Goal: Information Seeking & Learning: Learn about a topic

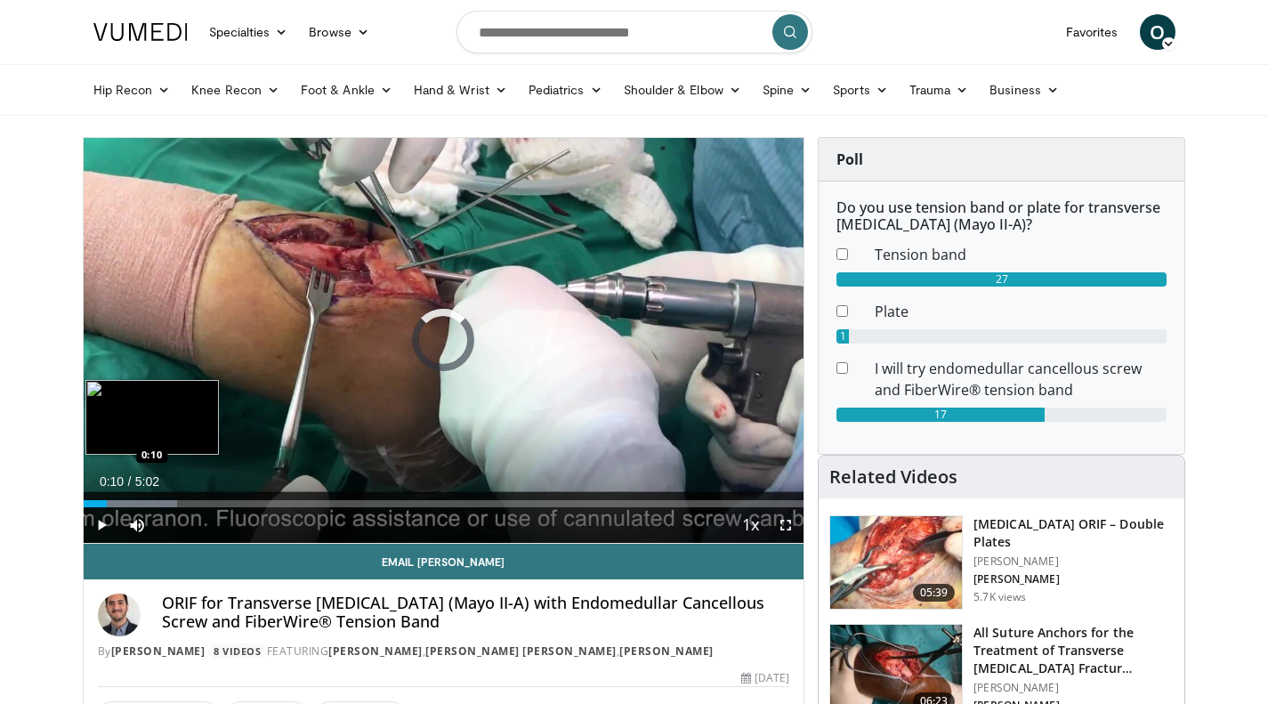
click at [107, 502] on div "Loaded : 13.08% 0:02 0:10" at bounding box center [444, 503] width 721 height 7
click at [144, 502] on div "Loaded : 13.22% 0:10 0:25" at bounding box center [444, 503] width 721 height 7
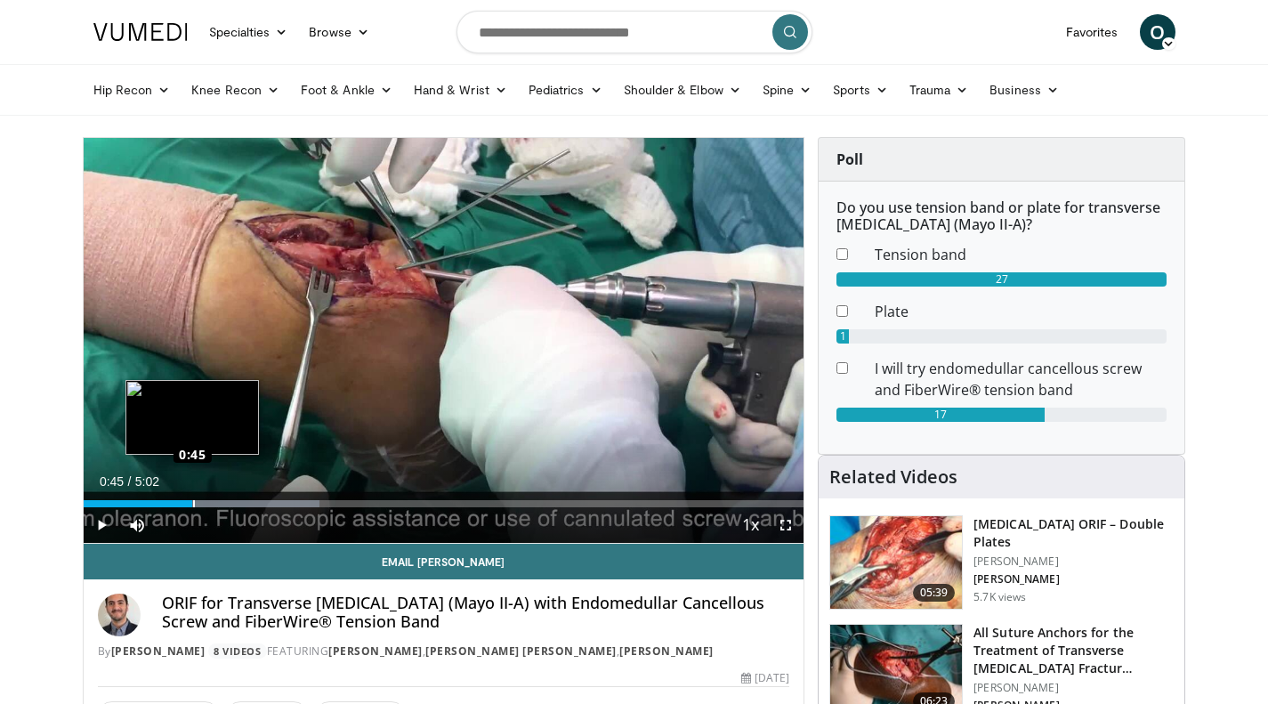
click at [193, 503] on div "Loaded : 32.74% 0:45 0:45" at bounding box center [444, 503] width 721 height 7
click at [215, 521] on div "Current Time 0:46 / Duration 5:02 Pause Skip Backward Skip Forward Mute Loaded …" at bounding box center [444, 525] width 721 height 36
click at [226, 497] on div "Loaded : 36.01% 1:00 1:00" at bounding box center [444, 498] width 721 height 17
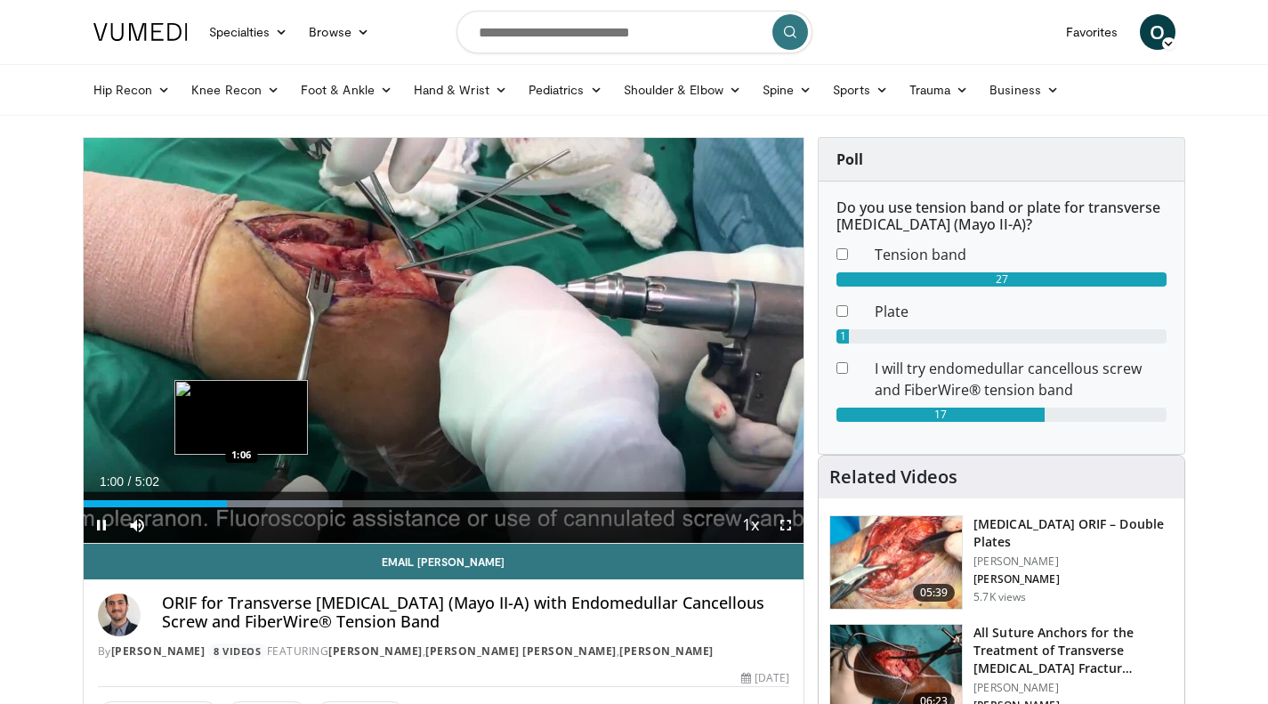
click at [247, 505] on div "Loaded : 36.01% 1:00 1:06" at bounding box center [444, 503] width 721 height 7
click at [236, 505] on div "1:04" at bounding box center [160, 503] width 153 height 7
click at [207, 503] on div "Loaded : 45.84% 1:04 0:58" at bounding box center [444, 503] width 721 height 7
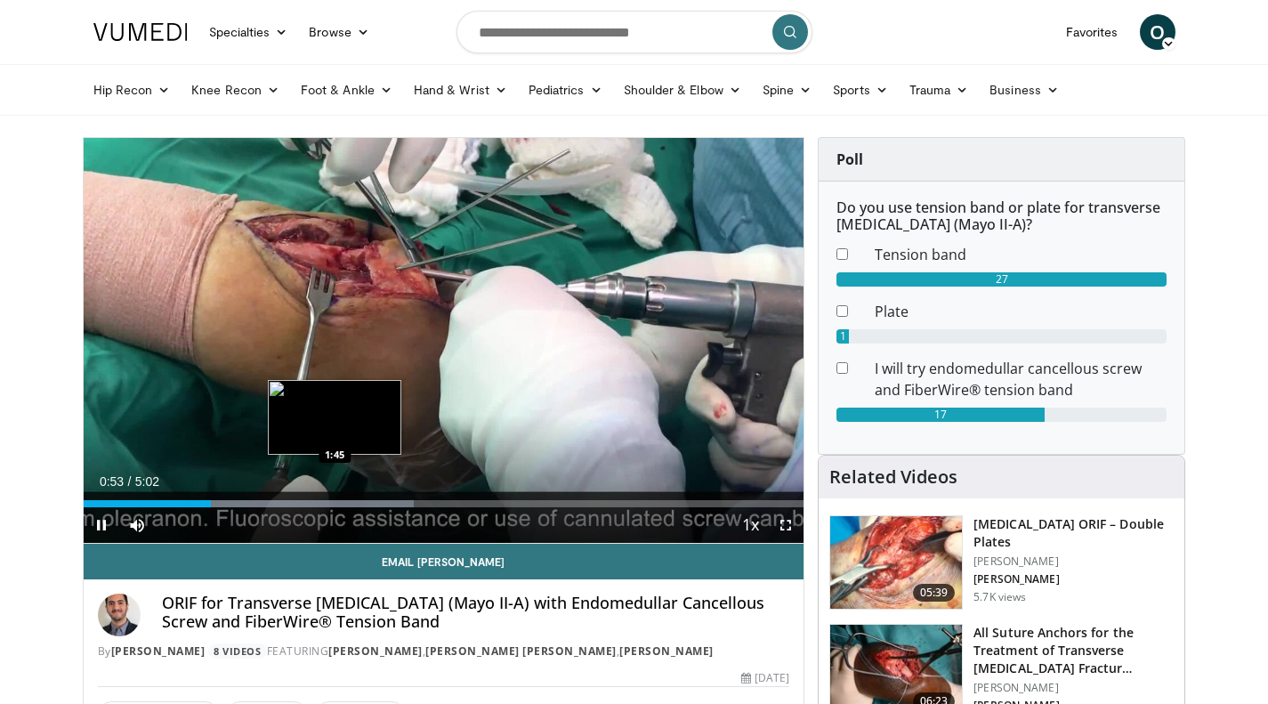
drag, startPoint x: 335, startPoint y: 502, endPoint x: 346, endPoint y: 499, distance: 11.0
click at [336, 502] on div "Loaded : 45.84% 0:53 1:45" at bounding box center [444, 503] width 721 height 7
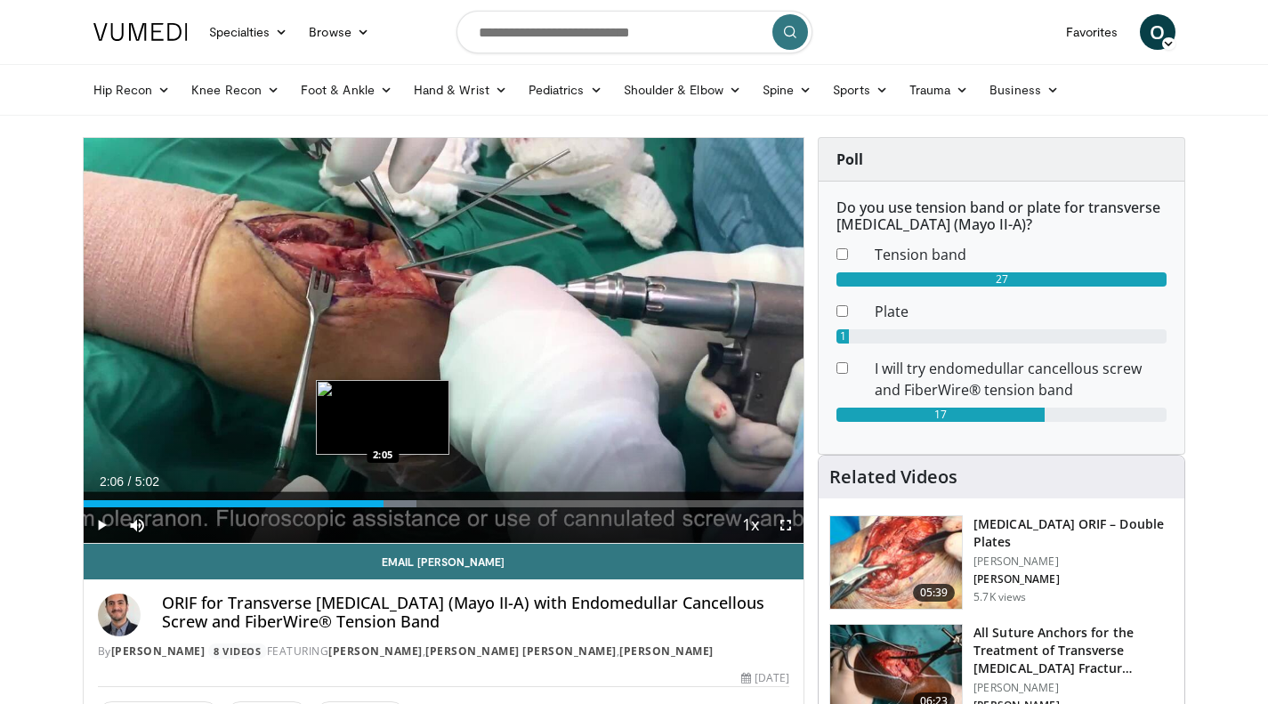
click at [384, 505] on div "Progress Bar" at bounding box center [342, 503] width 150 height 7
click at [381, 502] on div "2:10" at bounding box center [239, 503] width 311 height 7
click at [356, 505] on div "1:55" at bounding box center [220, 503] width 273 height 7
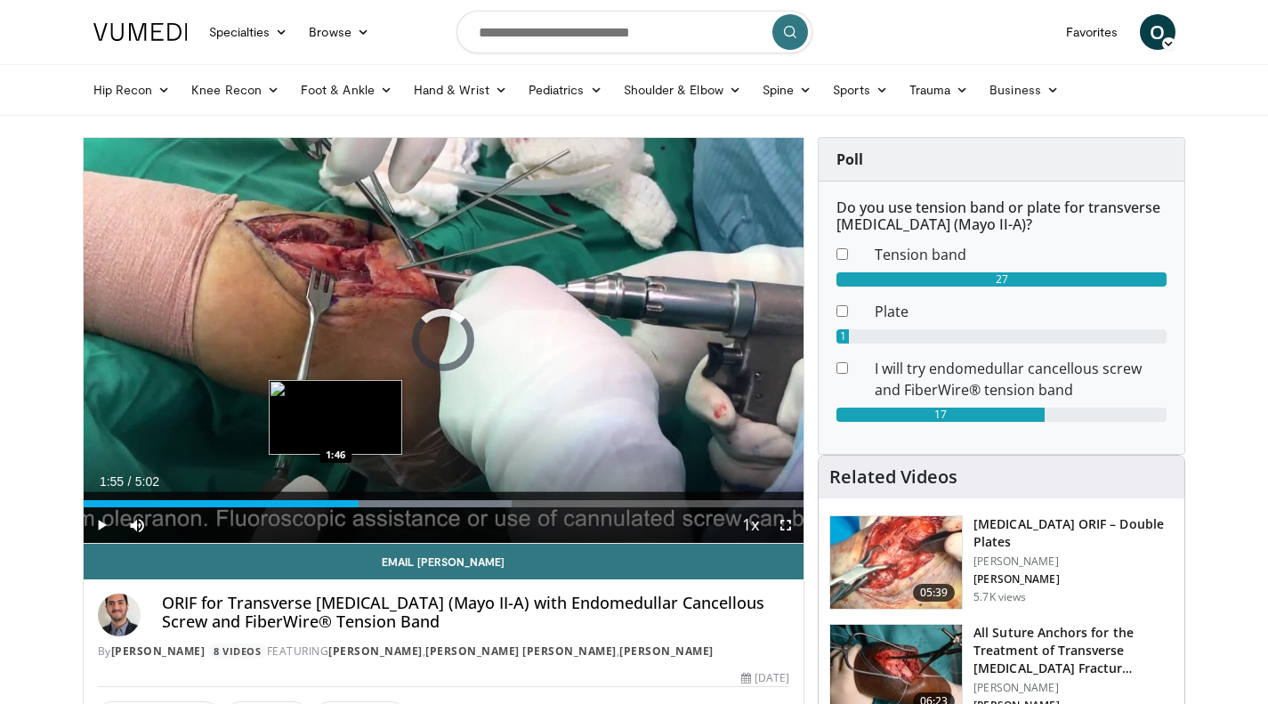
click at [338, 500] on div "Loaded : 59.50% 1:55 1:46" at bounding box center [444, 503] width 721 height 7
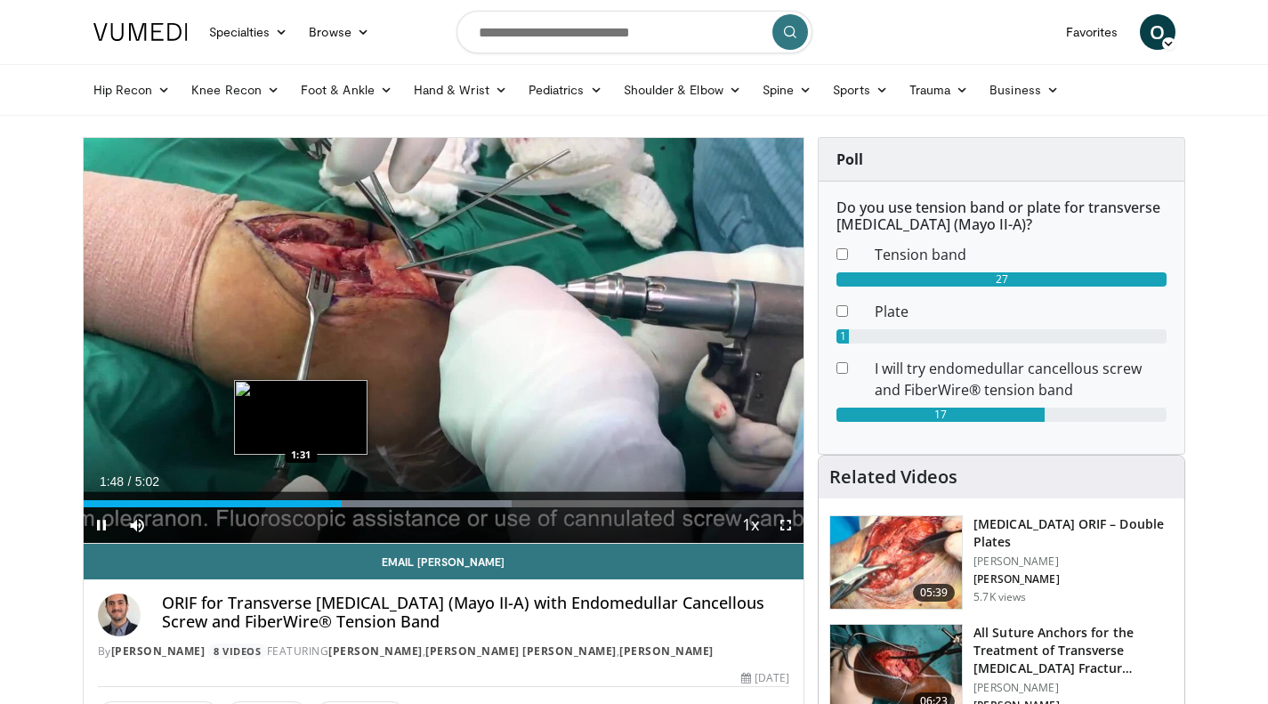
click at [293, 500] on div "1:48" at bounding box center [213, 503] width 259 height 7
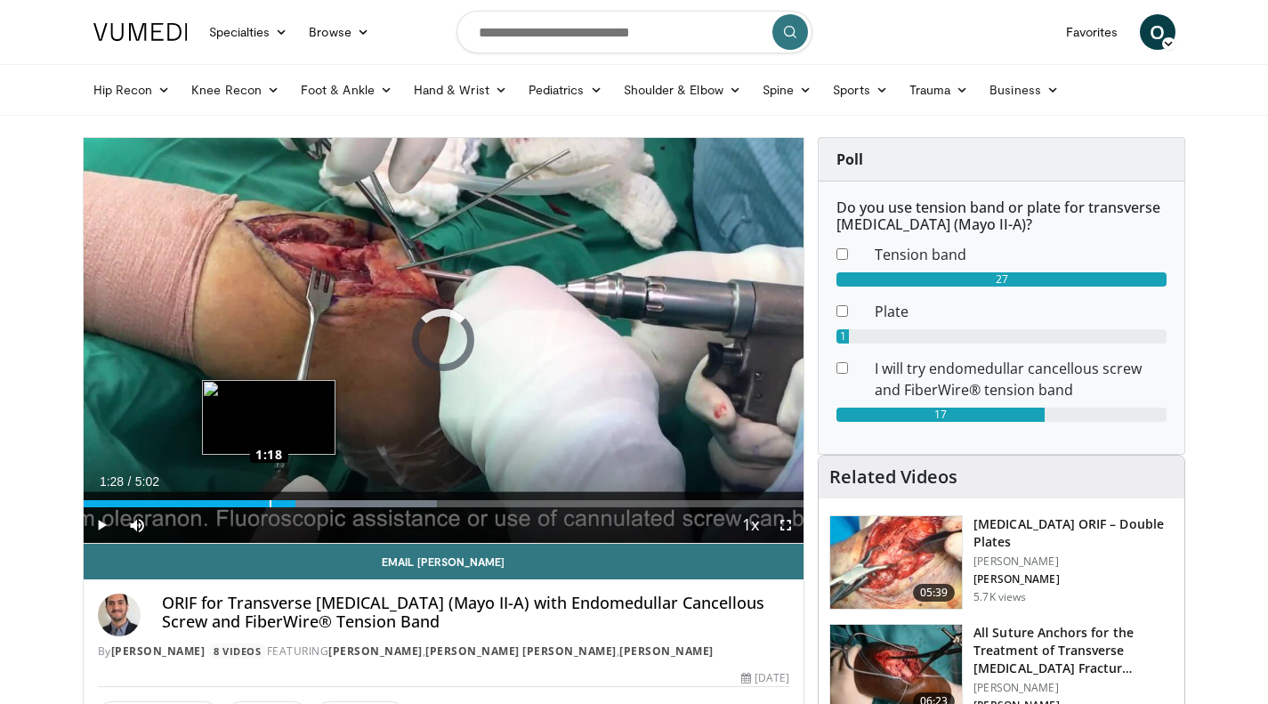
click at [266, 498] on div "Loaded : 49.12% 1:29 1:18" at bounding box center [444, 498] width 721 height 17
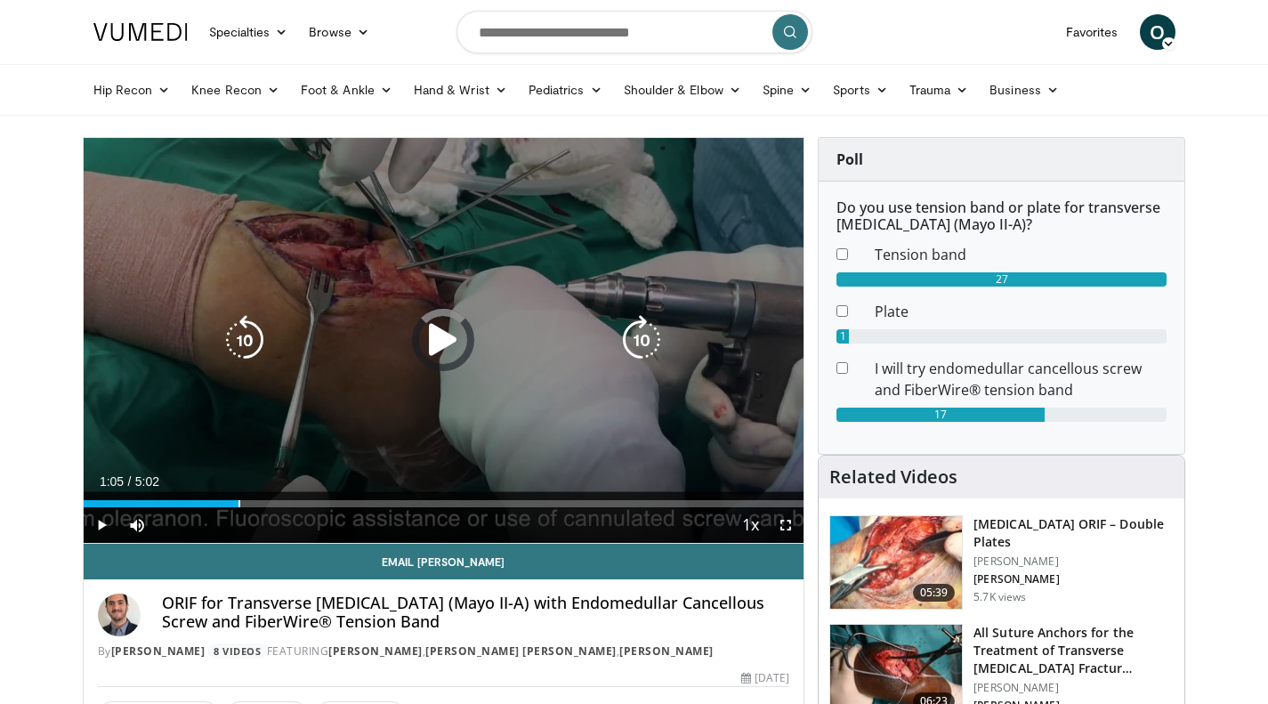
click at [234, 497] on div "Loaded : 0.00% 1:05 1:05" at bounding box center [444, 498] width 721 height 17
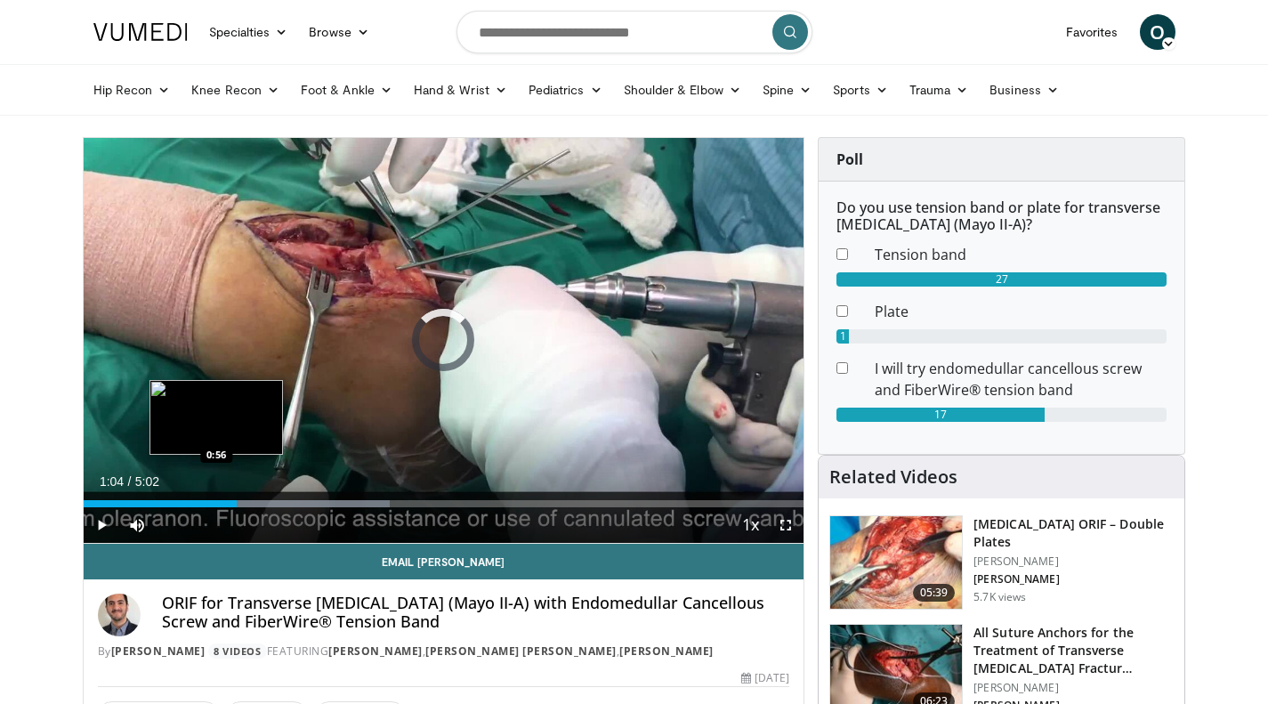
click at [216, 494] on div "Loaded : 42.57% 1:04 0:56" at bounding box center [444, 498] width 721 height 17
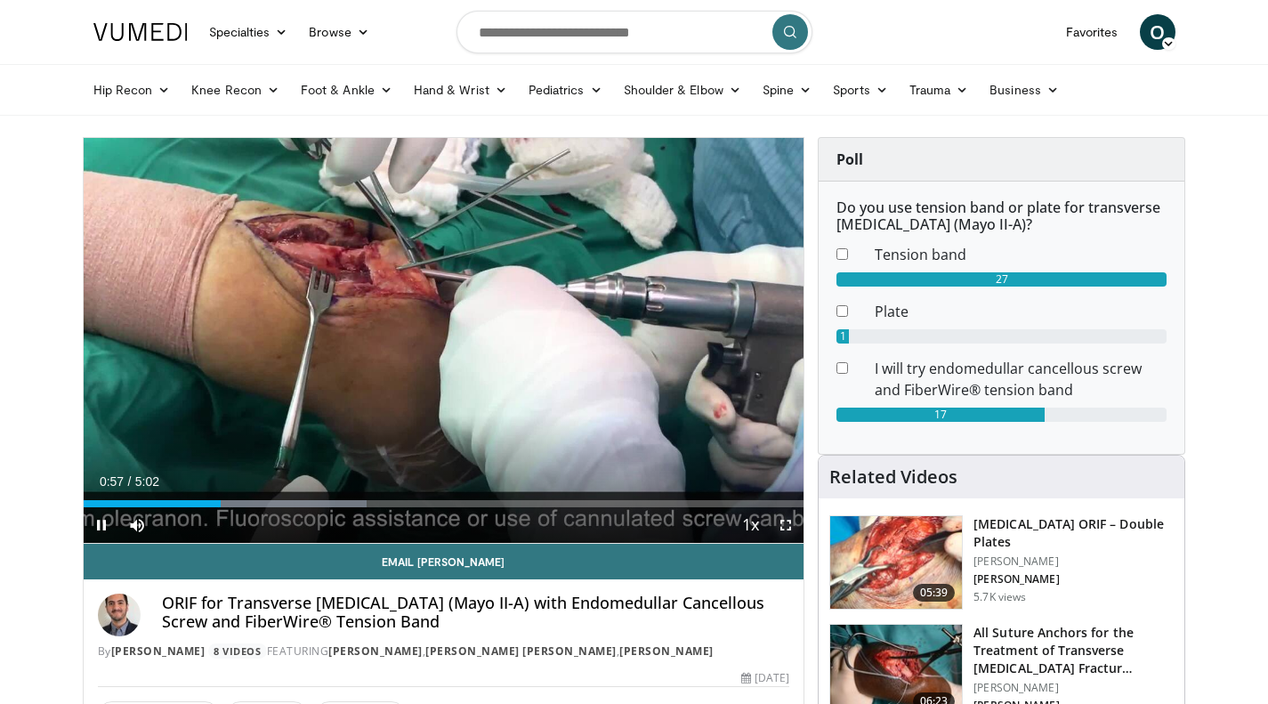
click at [784, 530] on span "Video Player" at bounding box center [786, 525] width 36 height 36
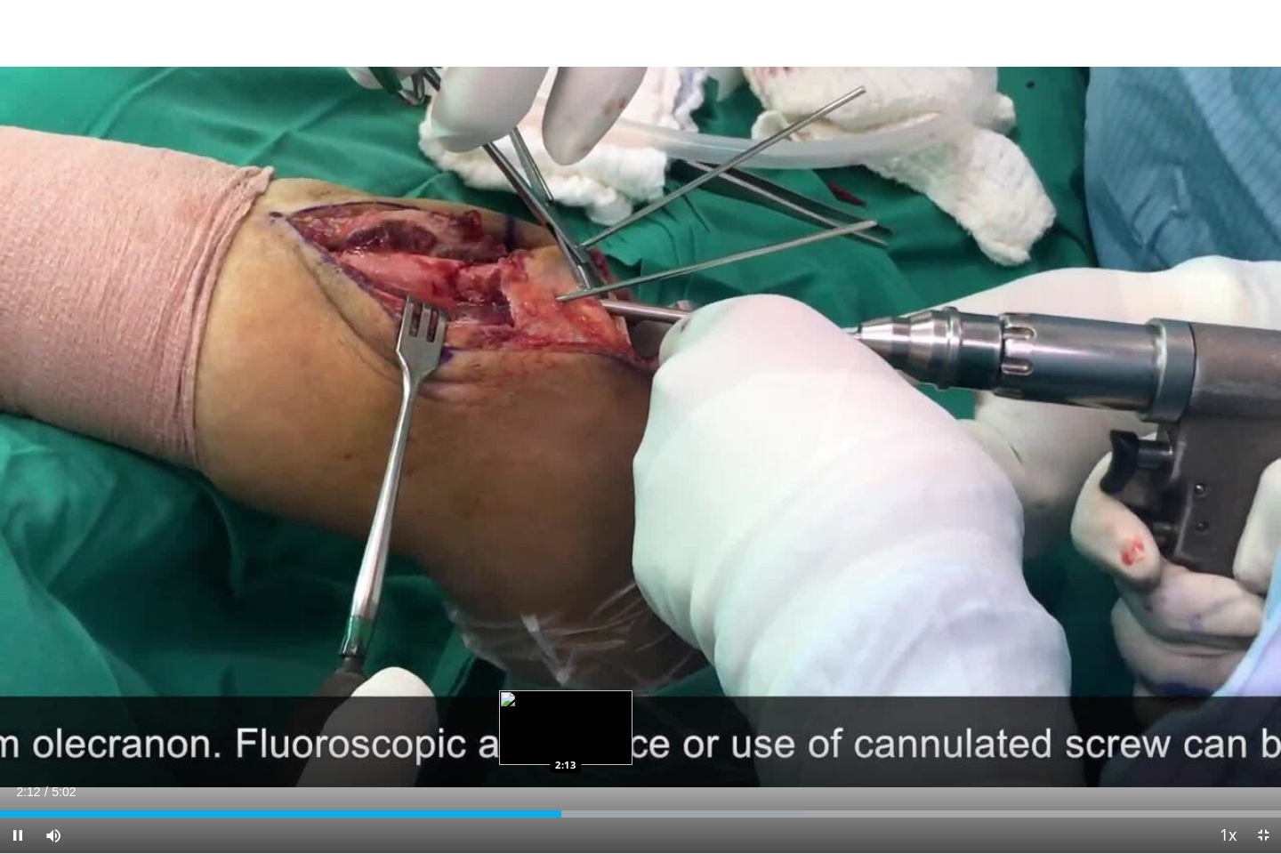
click at [565, 703] on div "Loaded : 62.81% 2:12 2:13" at bounding box center [640, 809] width 1281 height 17
click at [584, 703] on div "Loaded : 62.81% 2:13 2:17" at bounding box center [640, 814] width 1281 height 7
click at [608, 703] on div "Loaded : 65.50% 2:19 2:23" at bounding box center [640, 809] width 1281 height 17
click at [652, 703] on div "Loaded : 66.12% 2:25 2:32" at bounding box center [640, 814] width 1281 height 7
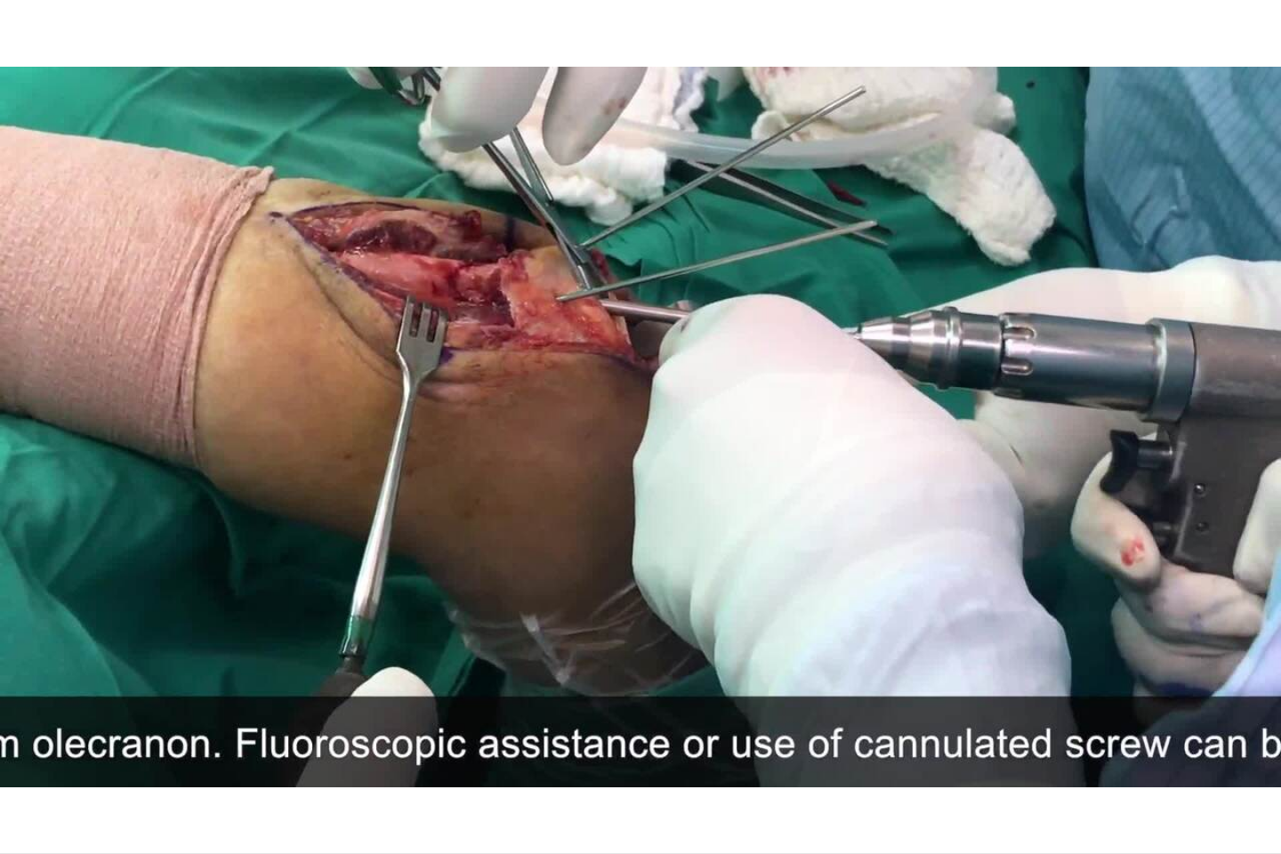
click at [704, 703] on video-js "**********" at bounding box center [640, 427] width 1281 height 854
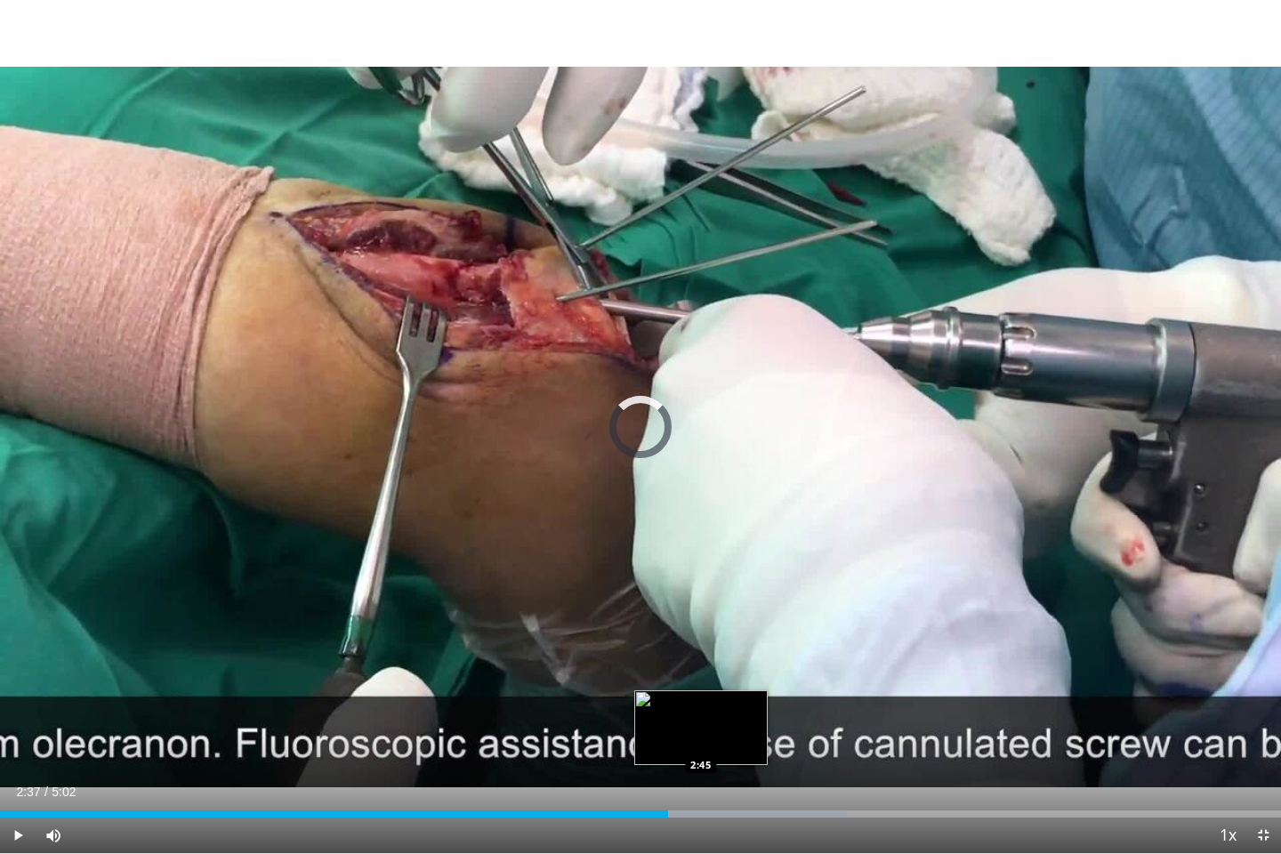
click at [702, 703] on div "Progress Bar" at bounding box center [687, 814] width 322 height 7
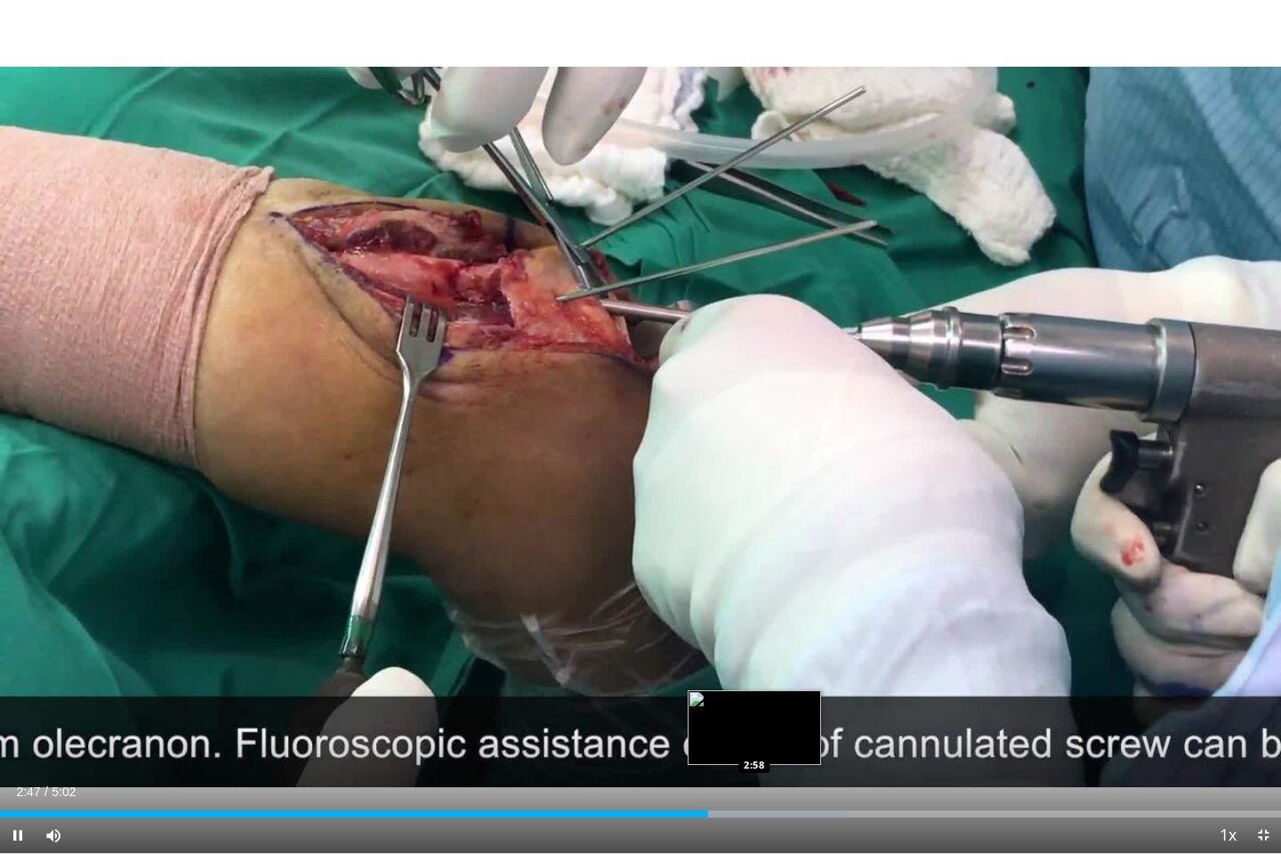
click at [755, 703] on div "Loaded : 66.12% 2:47 2:58" at bounding box center [640, 809] width 1281 height 17
click at [837, 703] on div "Current Time 2:58 / Duration 5:02 Pause Skip Backward Skip Forward Mute 79% Loa…" at bounding box center [640, 836] width 1281 height 36
click at [791, 703] on div "Loaded : 69.42% 3:00 3:07" at bounding box center [640, 809] width 1281 height 17
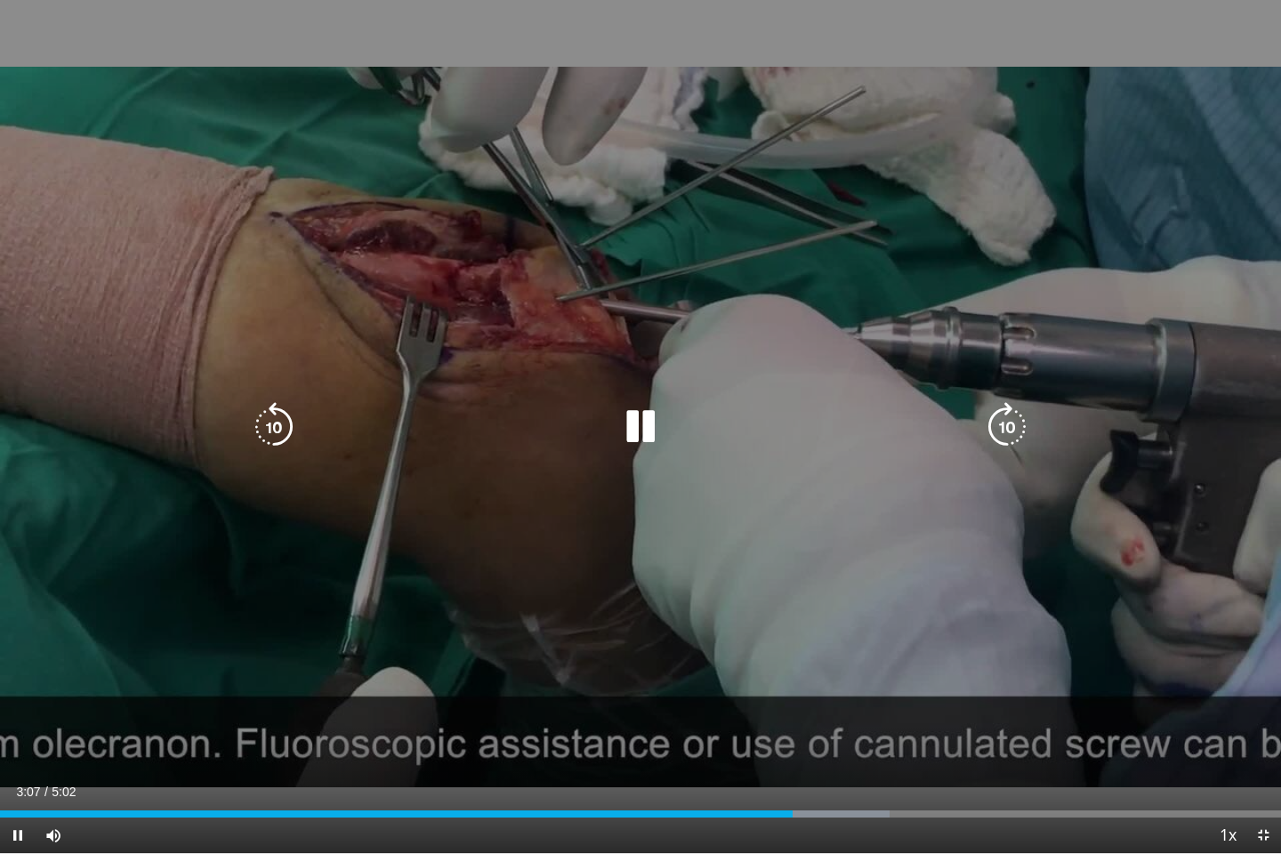
click at [859, 703] on div "Current Time 3:07 / Duration 5:02 Pause Skip Backward Skip Forward Mute 79% Loa…" at bounding box center [640, 836] width 1281 height 36
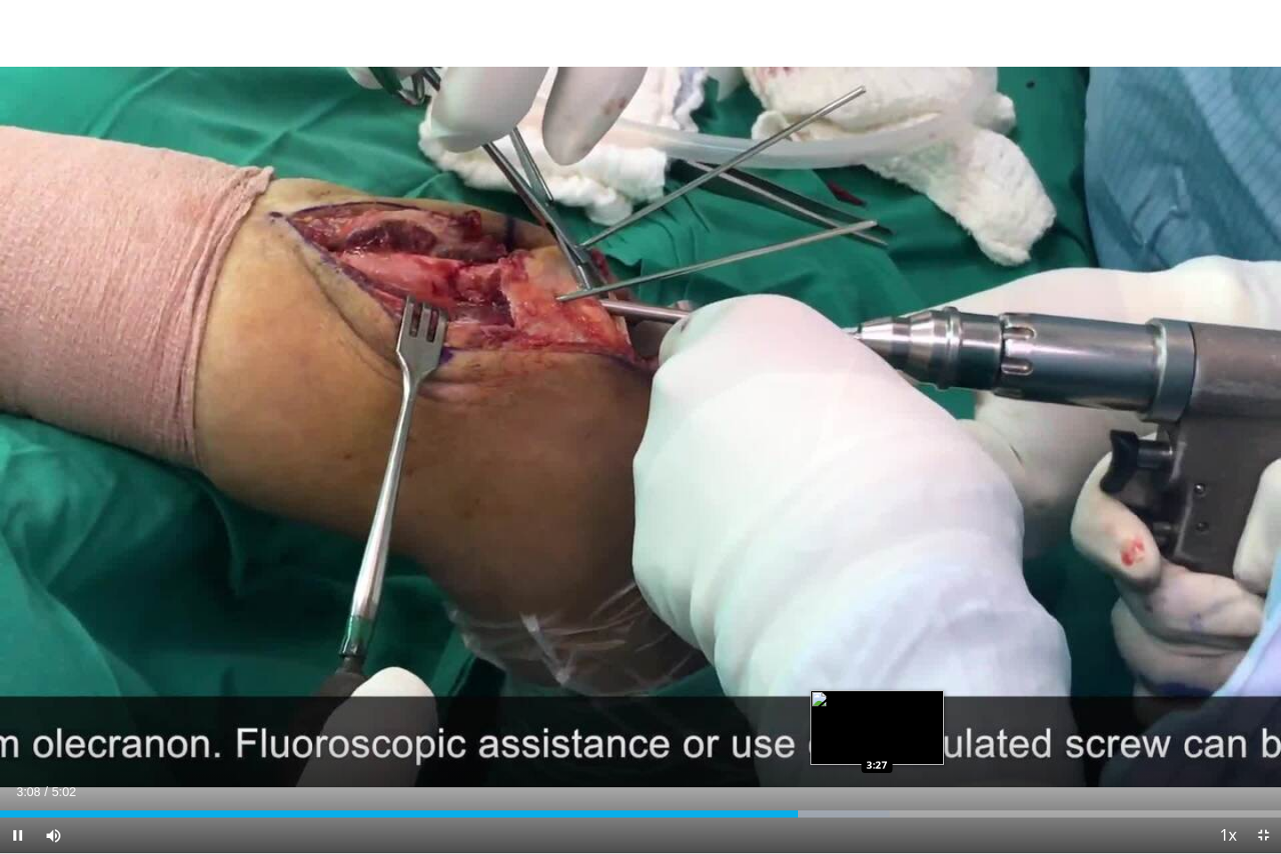
click at [871, 703] on div "Loaded : 69.42% 3:08 3:27" at bounding box center [640, 809] width 1281 height 17
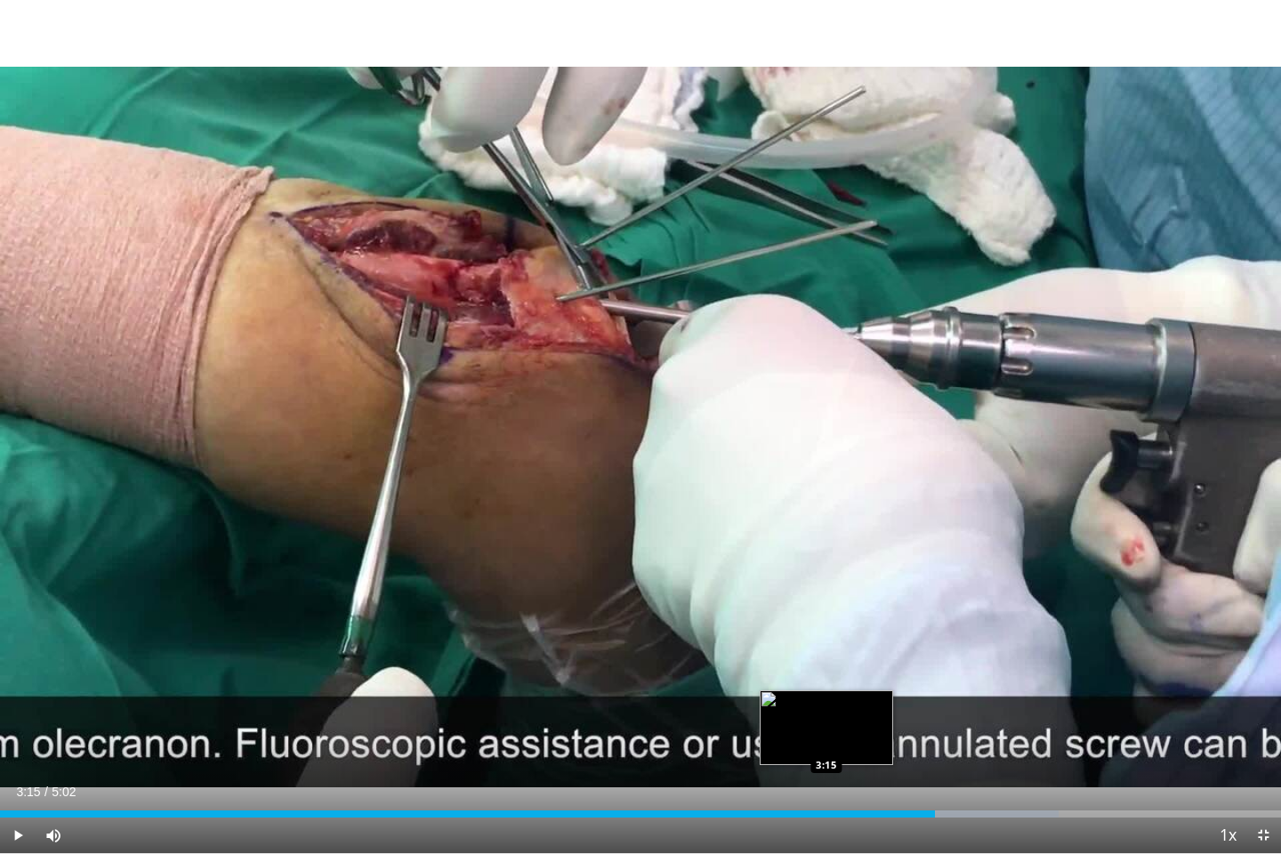
click at [828, 703] on div "Loaded : 82.64% 3:41 3:15" at bounding box center [640, 814] width 1281 height 7
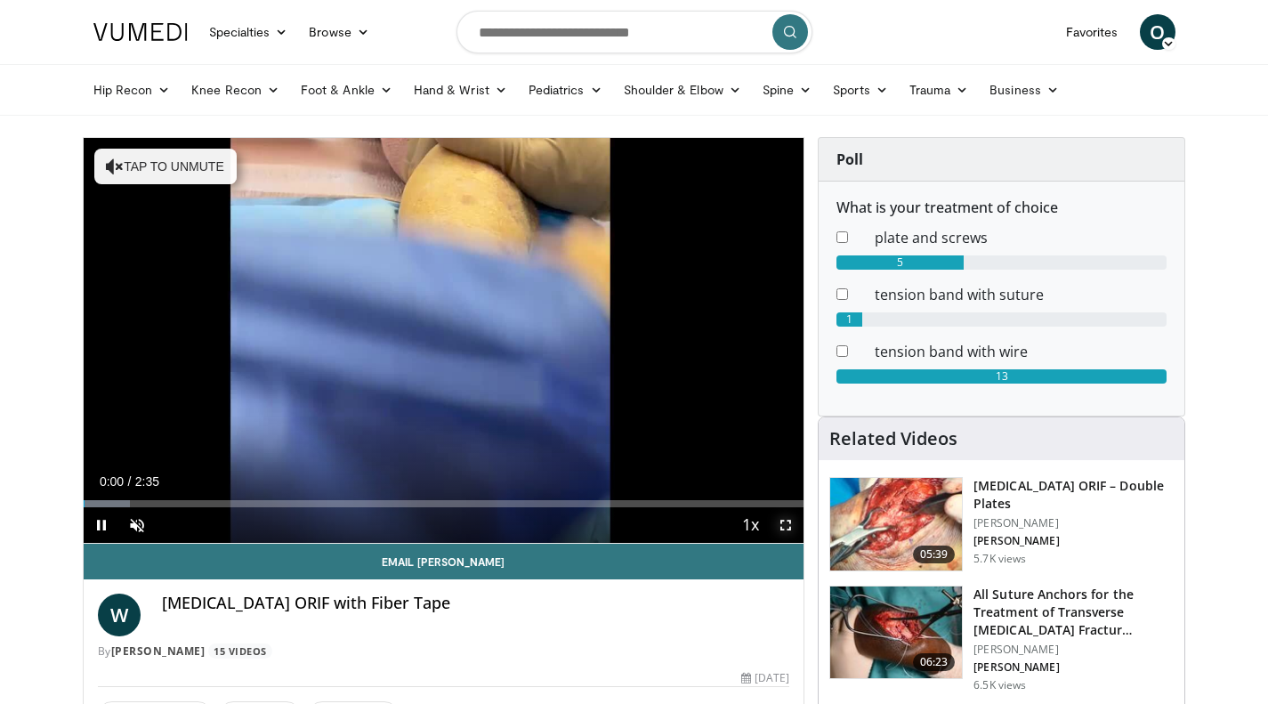
click at [784, 529] on span "Video Player" at bounding box center [786, 525] width 36 height 36
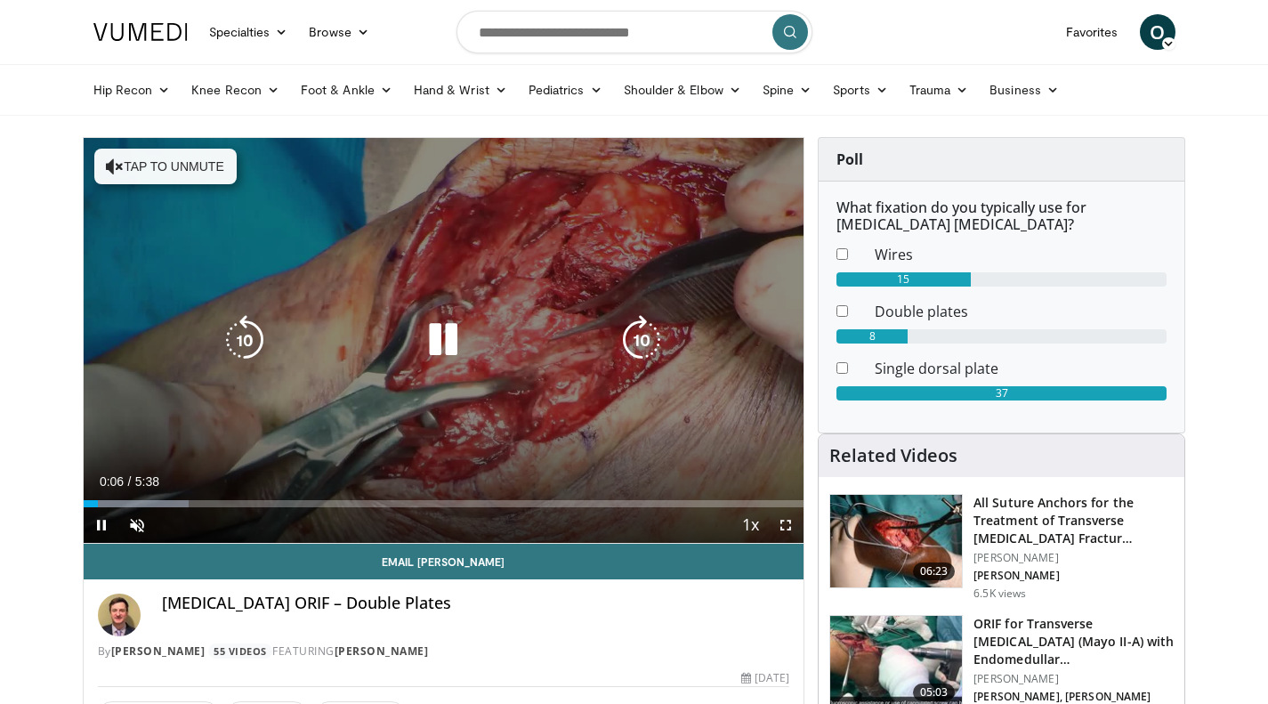
click at [426, 339] on icon "Video Player" at bounding box center [443, 340] width 50 height 50
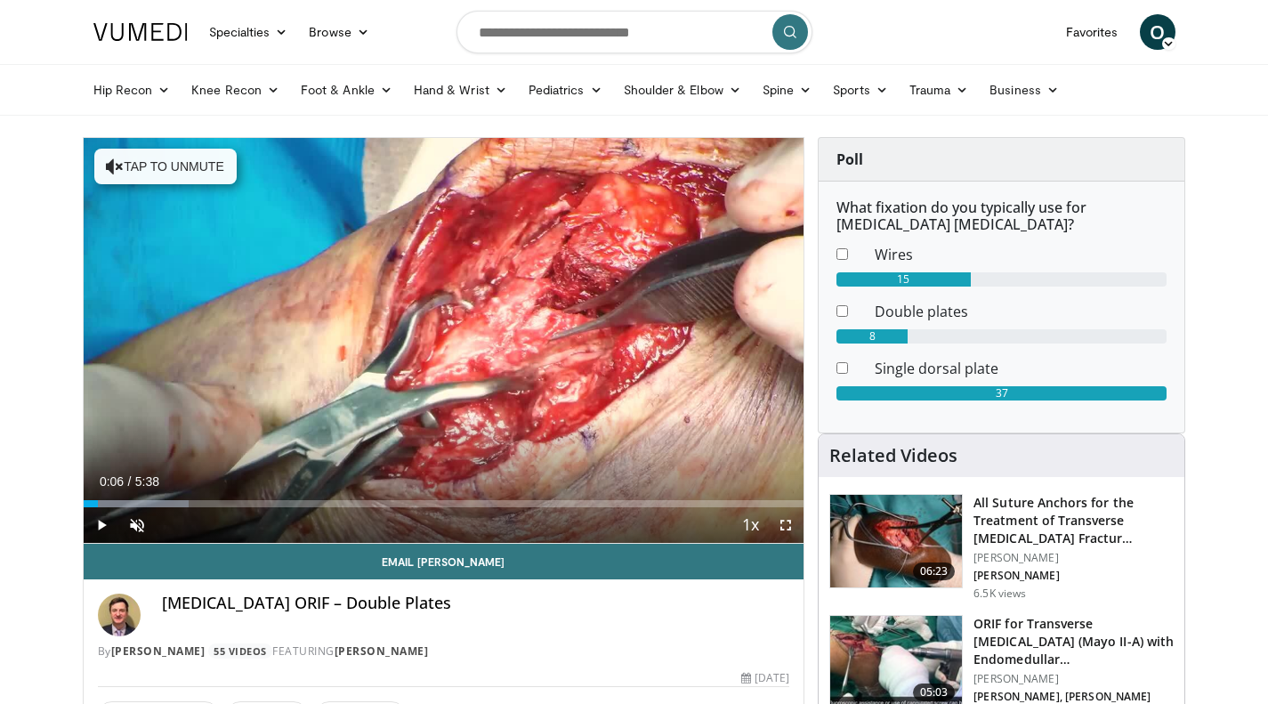
click at [426, 339] on div "10 seconds Tap to unmute" at bounding box center [444, 340] width 721 height 405
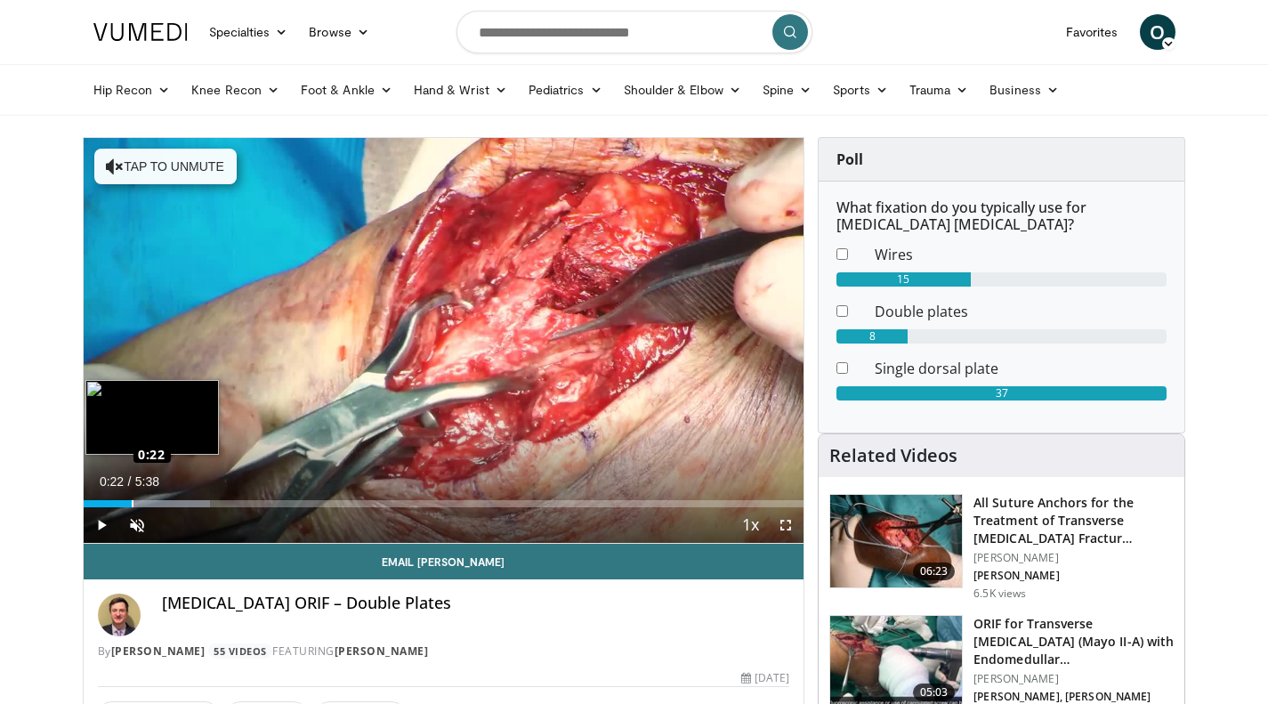
click at [131, 496] on div "Loaded : 17.56% 0:22 0:22" at bounding box center [444, 498] width 721 height 17
click at [161, 500] on div "Progress Bar" at bounding box center [159, 503] width 150 height 7
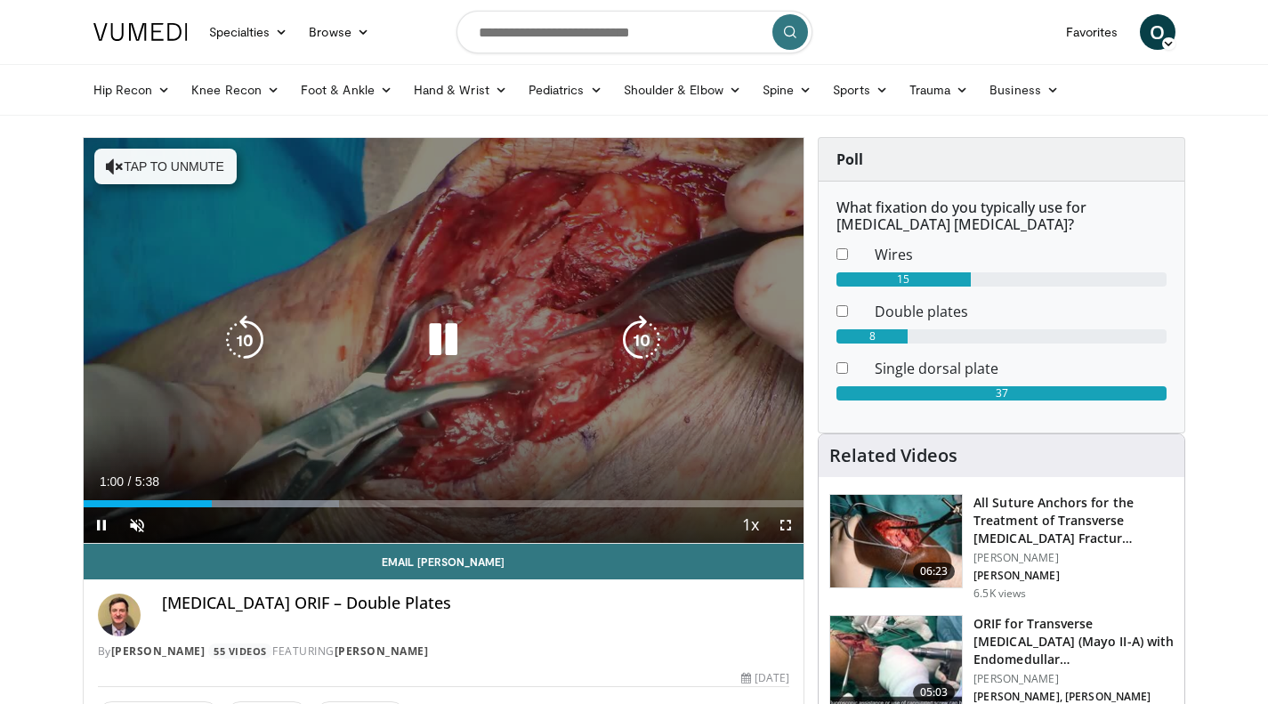
click at [106, 170] on icon "Video Player" at bounding box center [115, 167] width 18 height 18
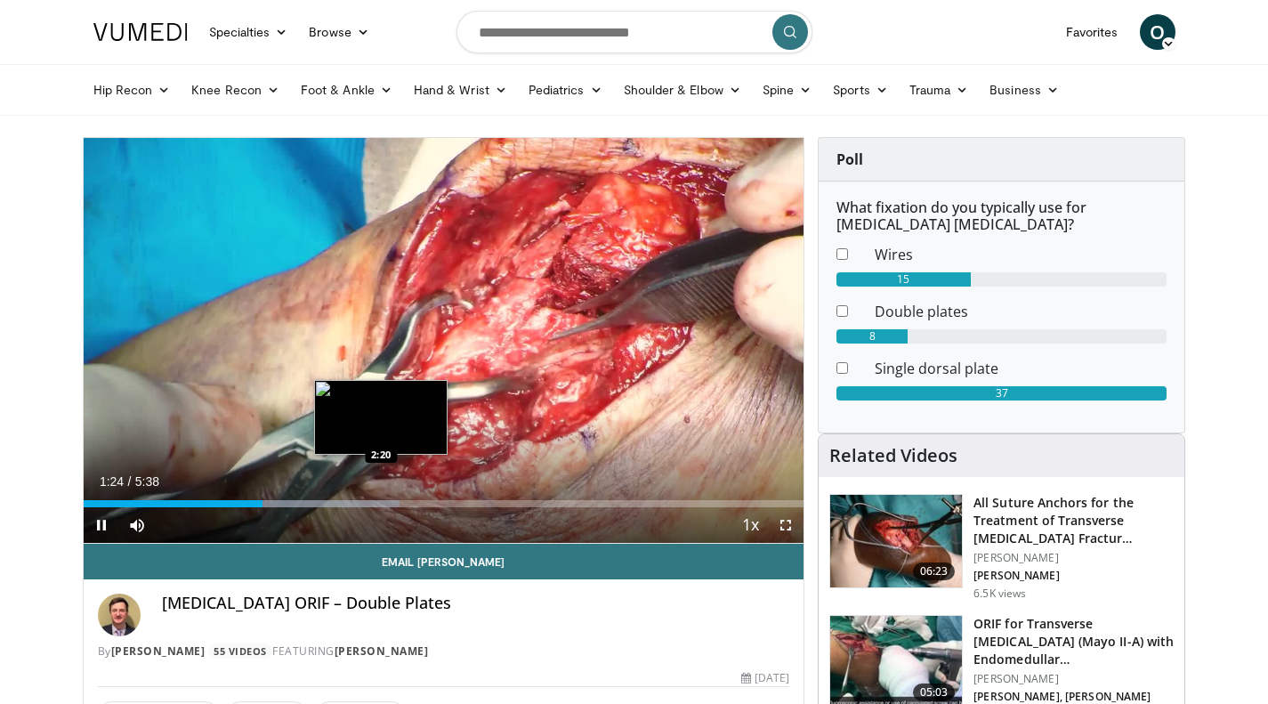
click at [381, 505] on div "Progress Bar" at bounding box center [296, 503] width 208 height 7
click at [357, 497] on div "Loaded : 50.27% 2:24 2:08" at bounding box center [444, 498] width 721 height 17
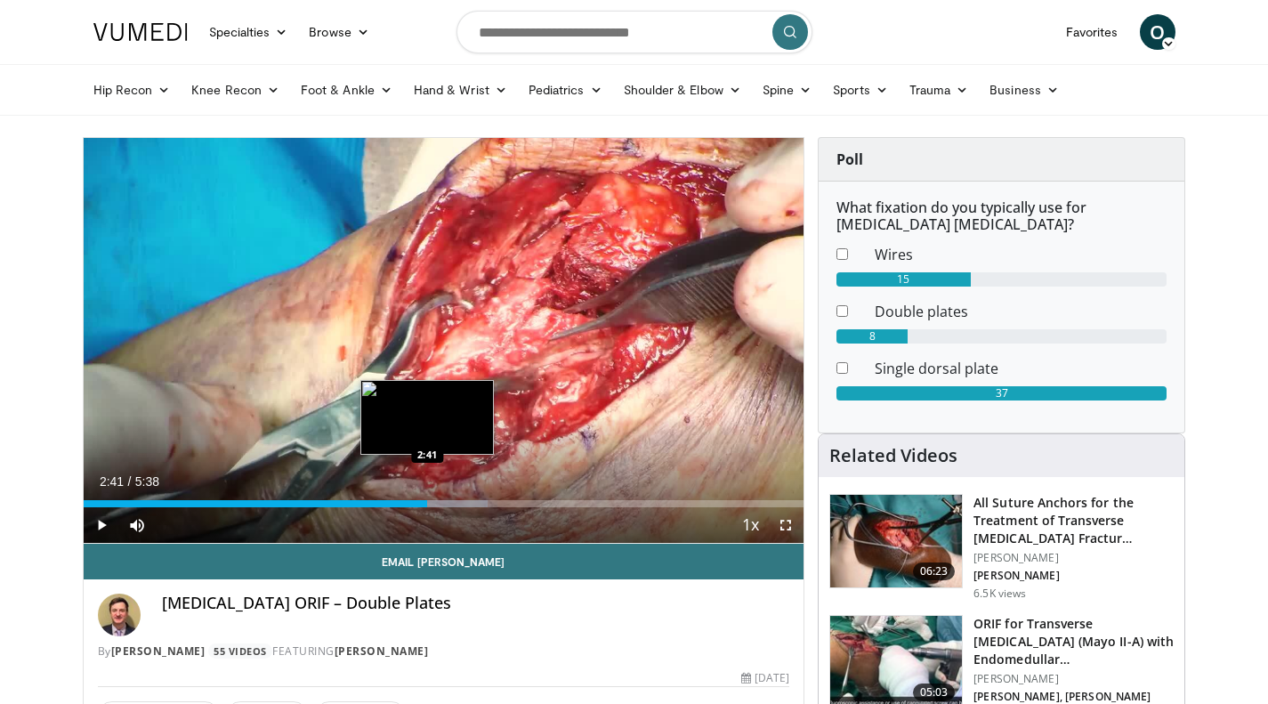
click at [427, 502] on div "Progress Bar" at bounding box center [407, 503] width 162 height 7
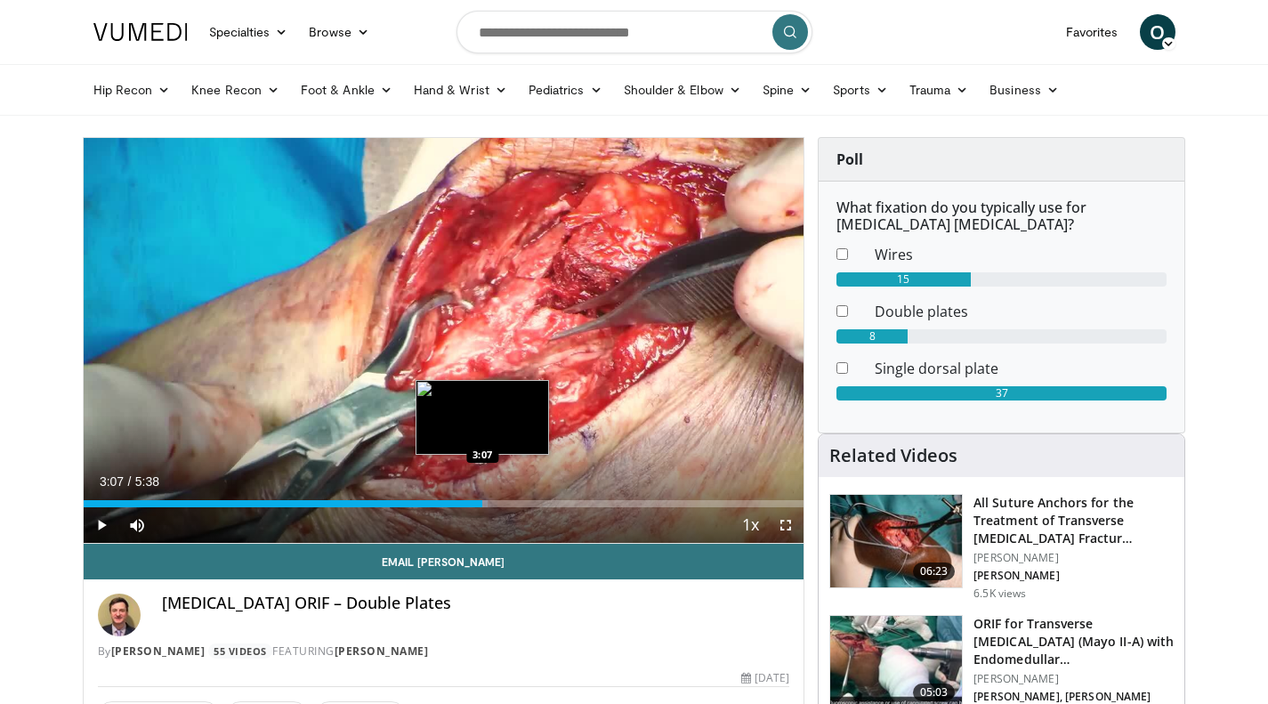
click at [482, 496] on div "Loaded : 56.18% 2:42 3:07" at bounding box center [444, 498] width 721 height 17
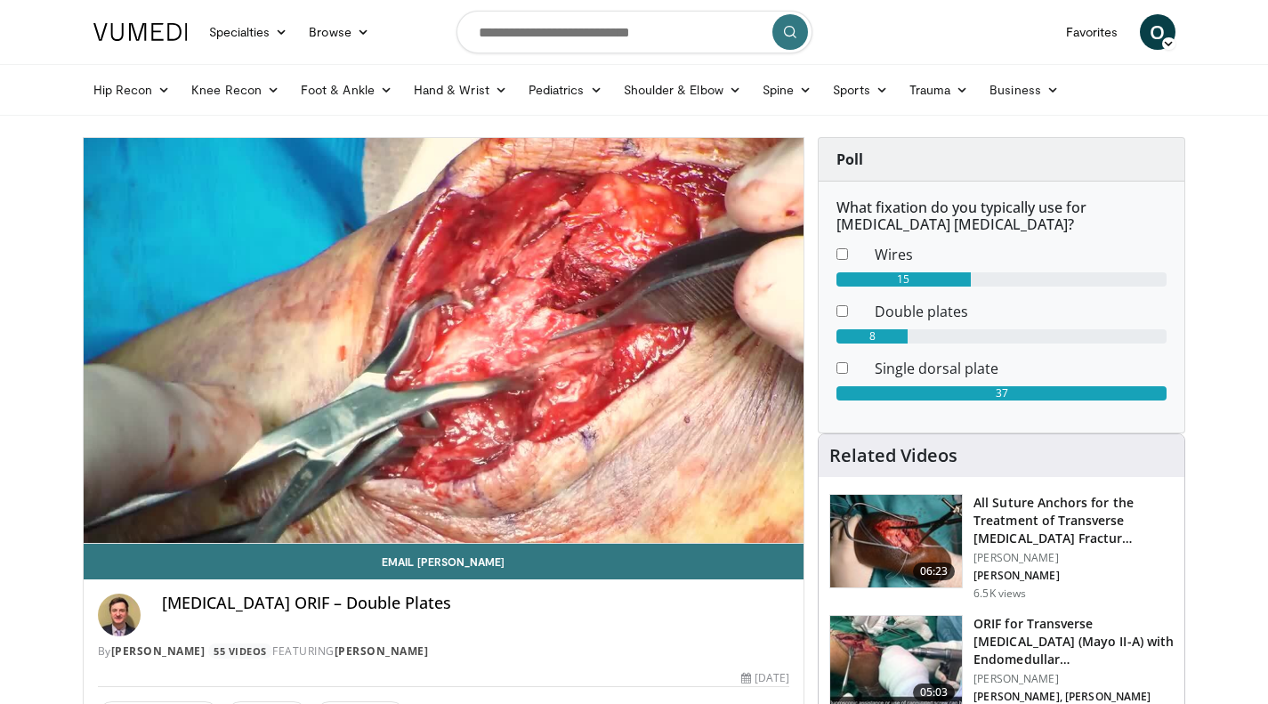
click at [863, 530] on img at bounding box center [896, 541] width 132 height 93
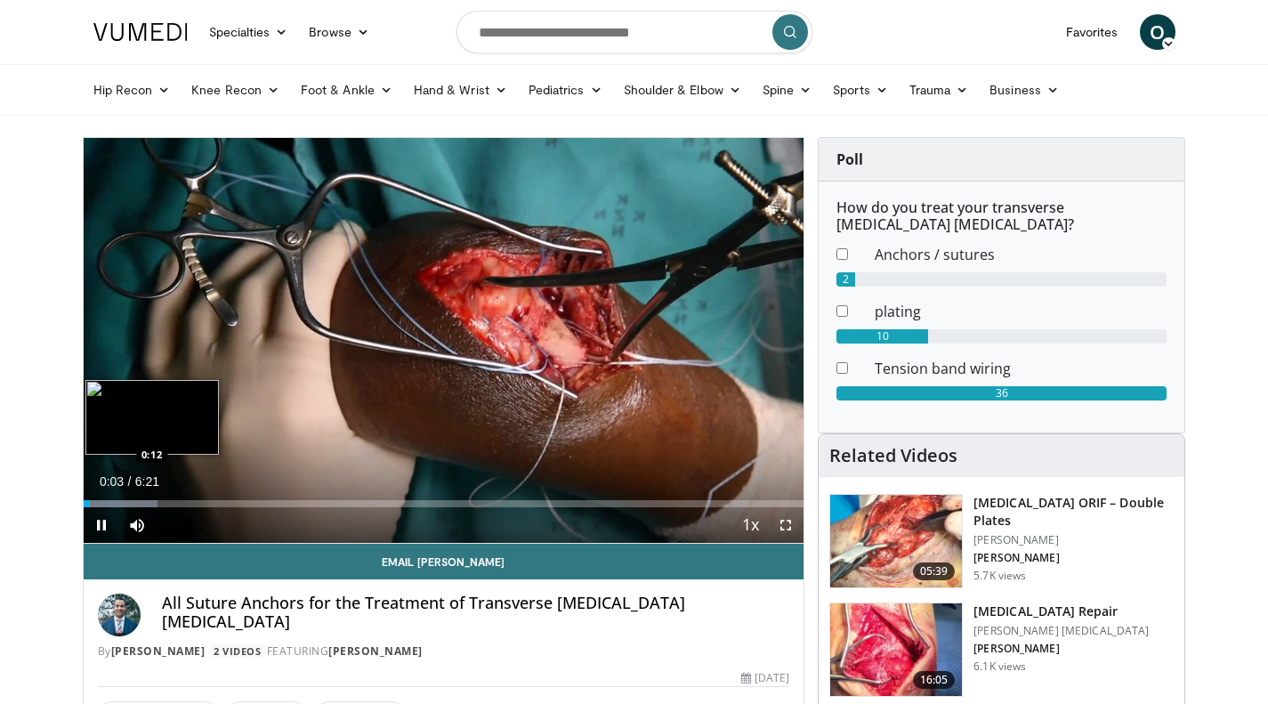
click at [107, 502] on div "Loaded : 10.37% 0:03 0:12" at bounding box center [444, 503] width 721 height 7
click at [133, 502] on div "Progress Bar" at bounding box center [131, 503] width 94 height 7
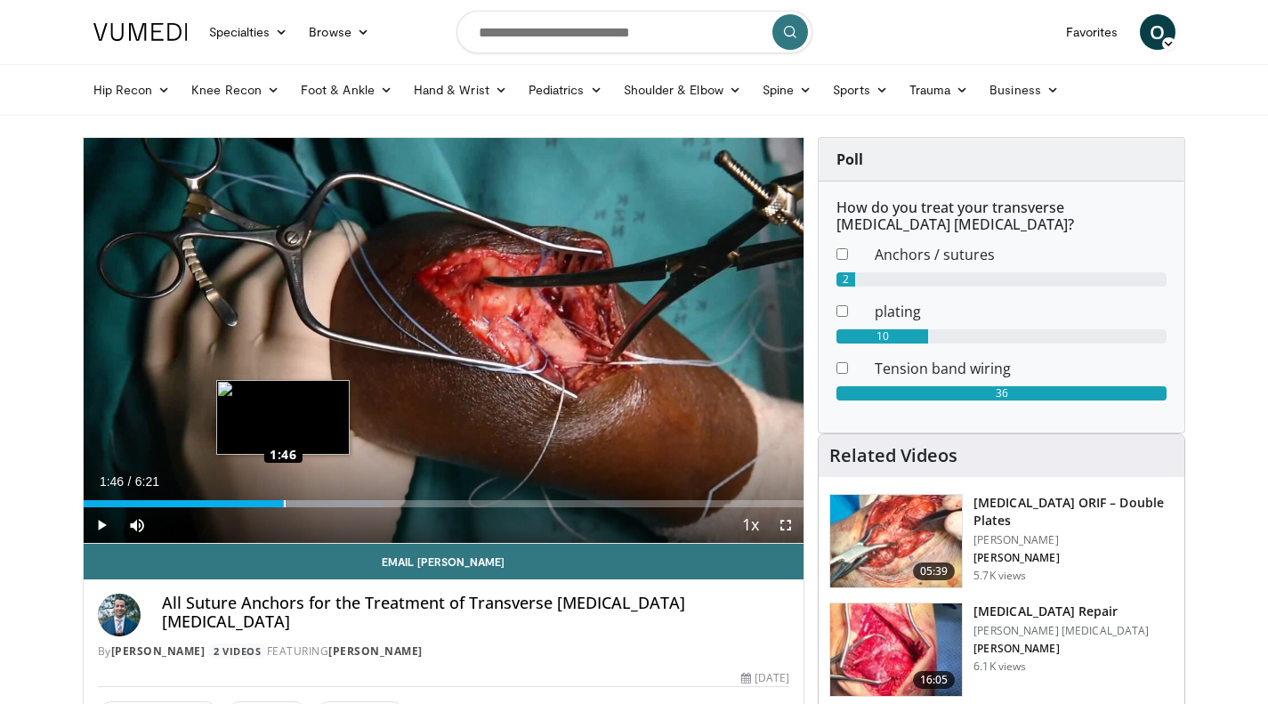
click at [284, 500] on div "Loaded : 41.54% 1:46 1:46" at bounding box center [444, 503] width 721 height 7
click at [325, 501] on div "Progress Bar" at bounding box center [324, 503] width 2 height 7
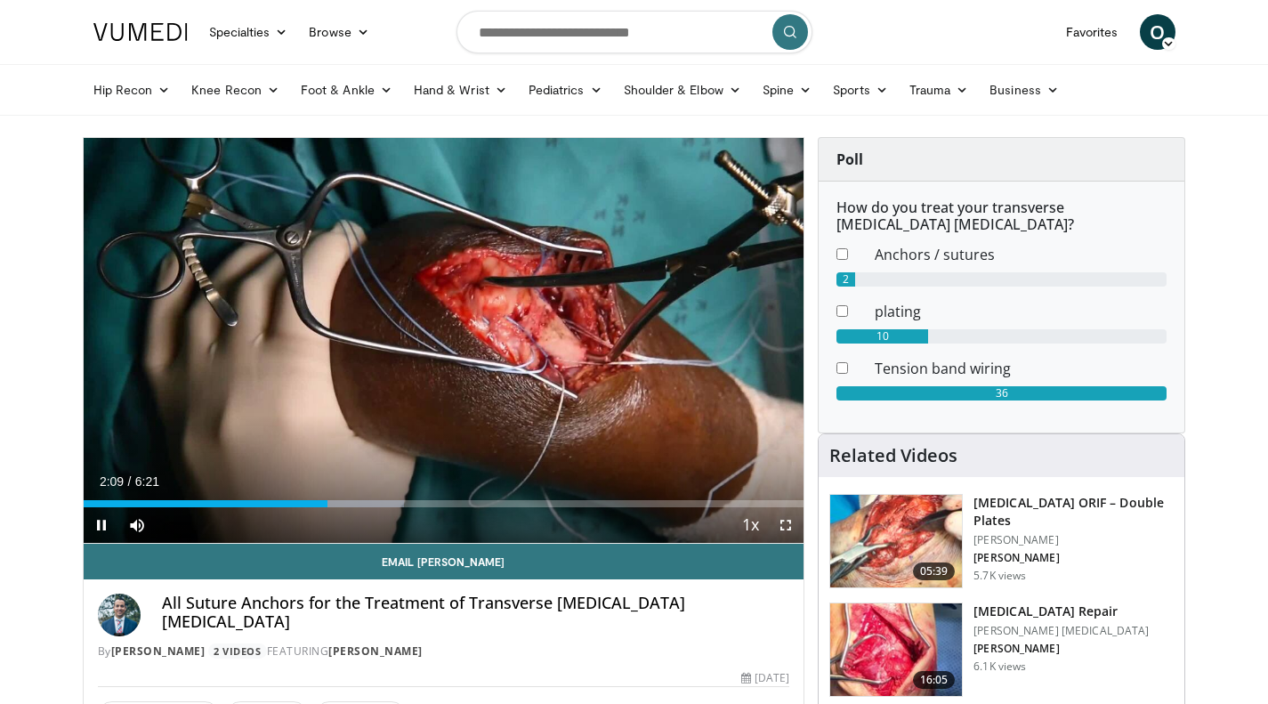
click at [372, 513] on div "Current Time 2:09 / Duration 6:21 Pause Skip Backward Skip Forward Mute Loaded …" at bounding box center [444, 525] width 721 height 36
click at [376, 503] on div "Progress Bar" at bounding box center [347, 503] width 151 height 7
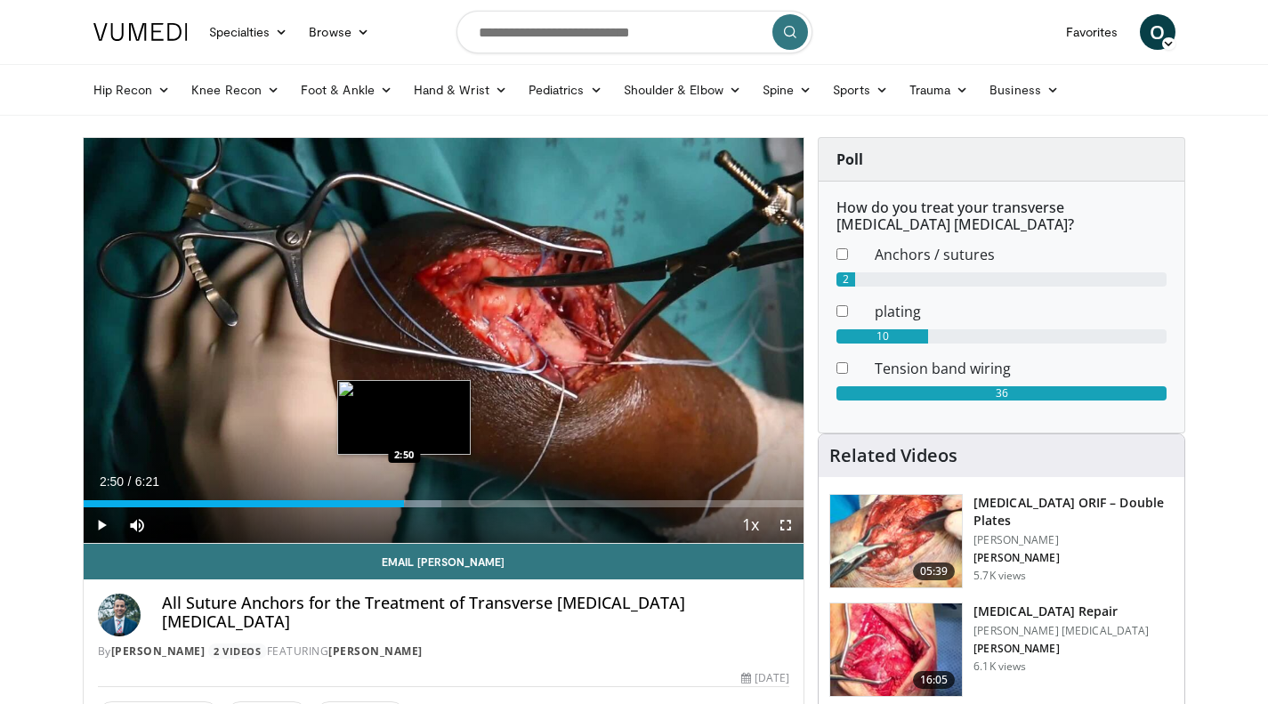
click at [405, 501] on div "Progress Bar" at bounding box center [381, 503] width 121 height 7
click at [452, 502] on div "Progress Bar" at bounding box center [416, 503] width 128 height 7
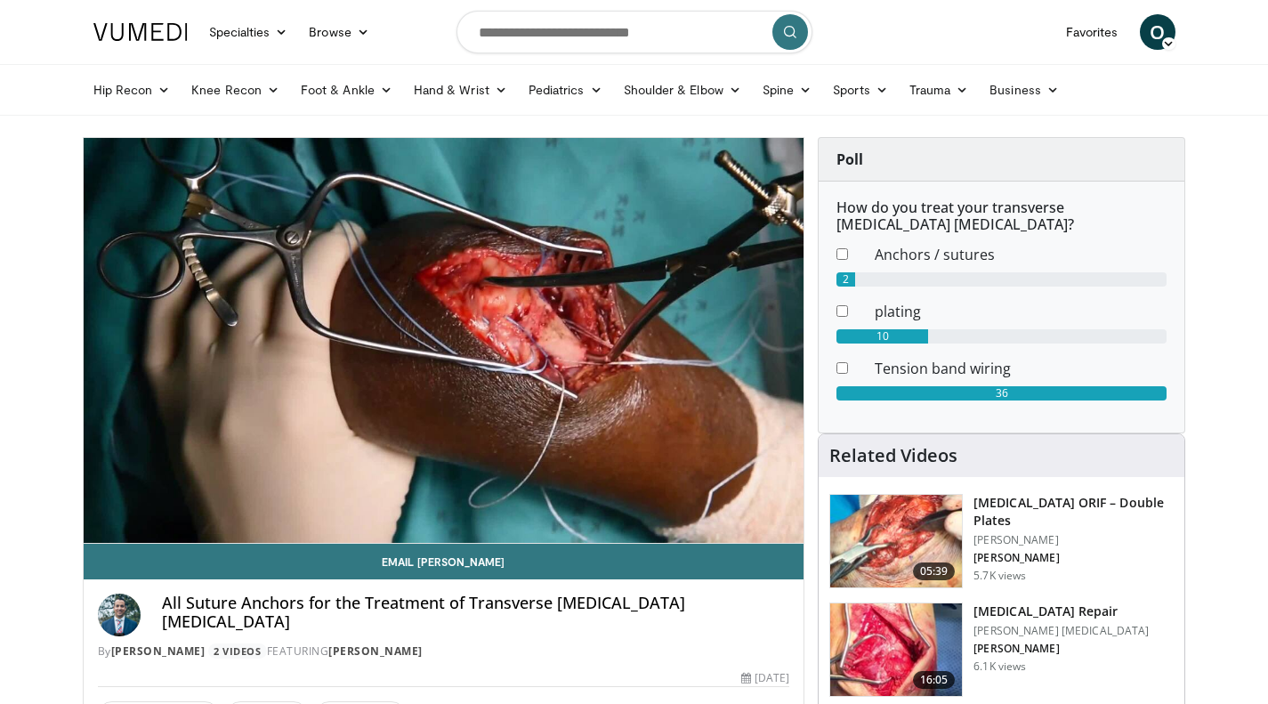
click at [130, 32] on img at bounding box center [140, 32] width 94 height 18
